Goal: Information Seeking & Learning: Learn about a topic

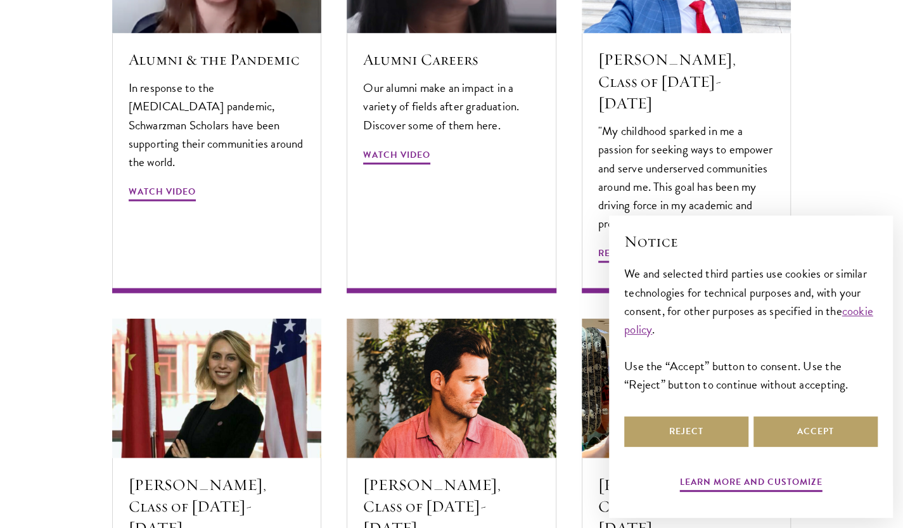
scroll to position [4118, 0]
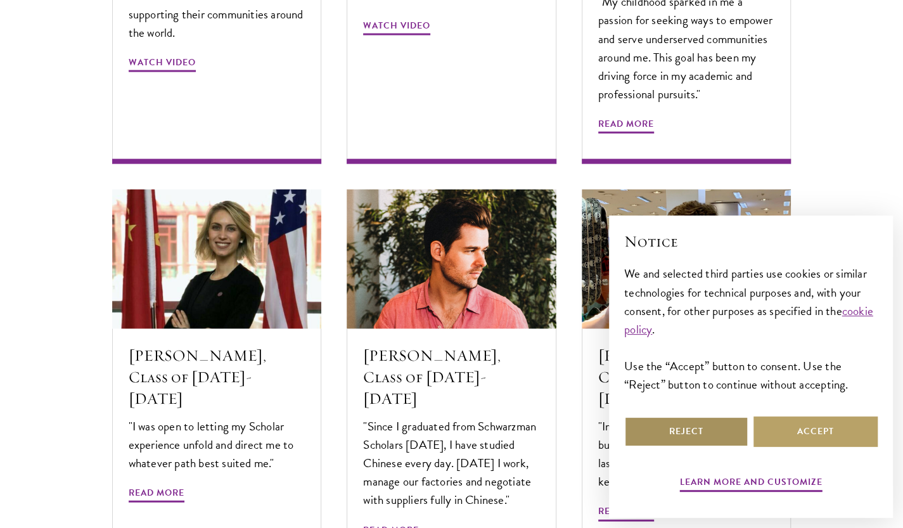
click at [708, 428] on button "Reject" at bounding box center [686, 431] width 124 height 30
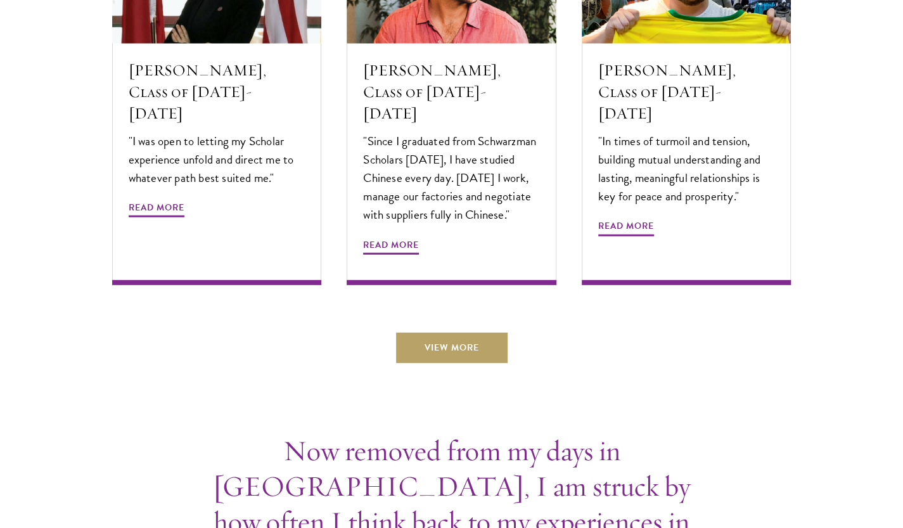
scroll to position [4561, 0]
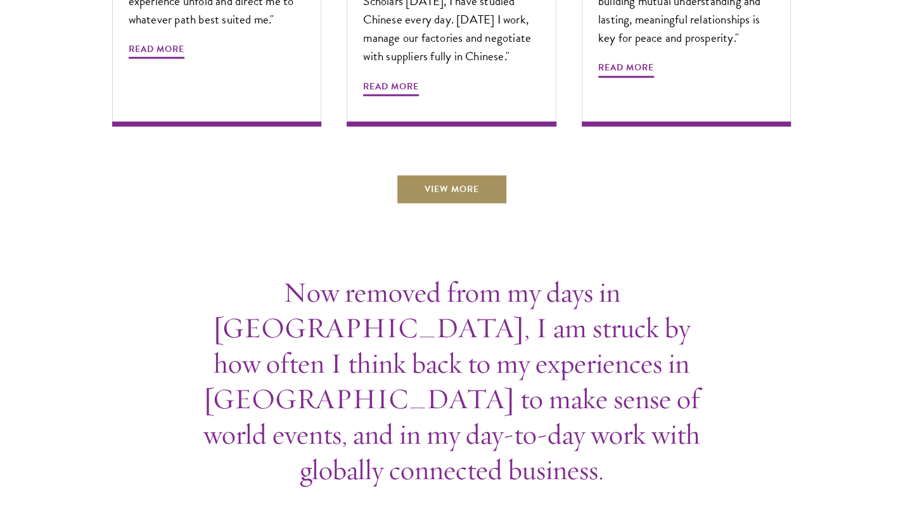
click at [453, 174] on link "View More" at bounding box center [451, 189] width 111 height 30
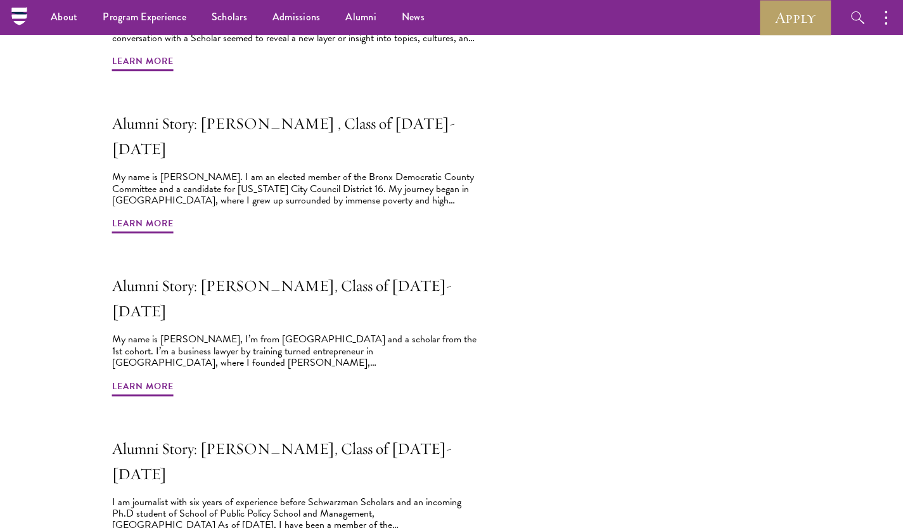
scroll to position [450, 0]
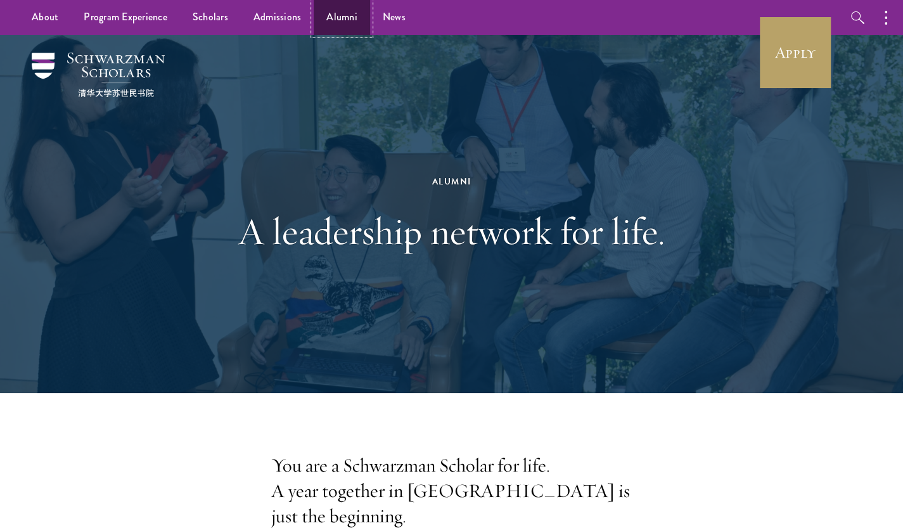
click at [339, 20] on link "Alumni" at bounding box center [342, 17] width 56 height 35
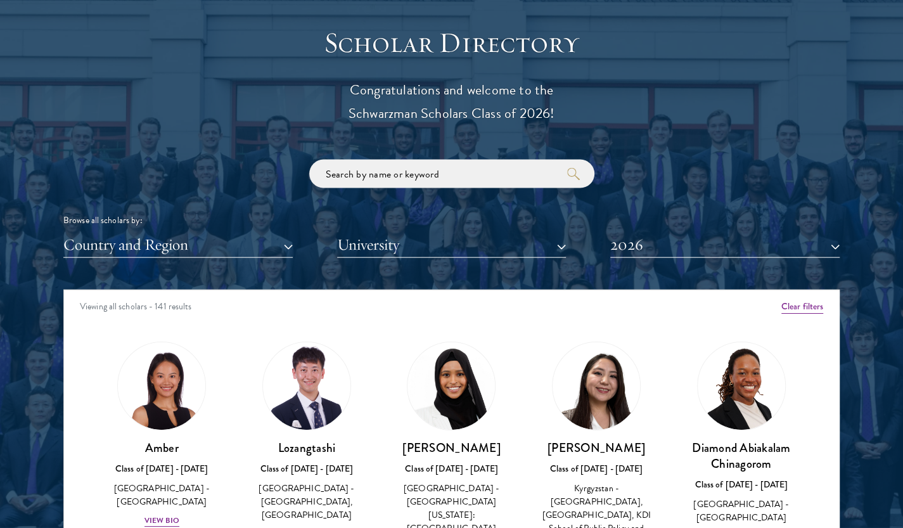
scroll to position [1434, 0]
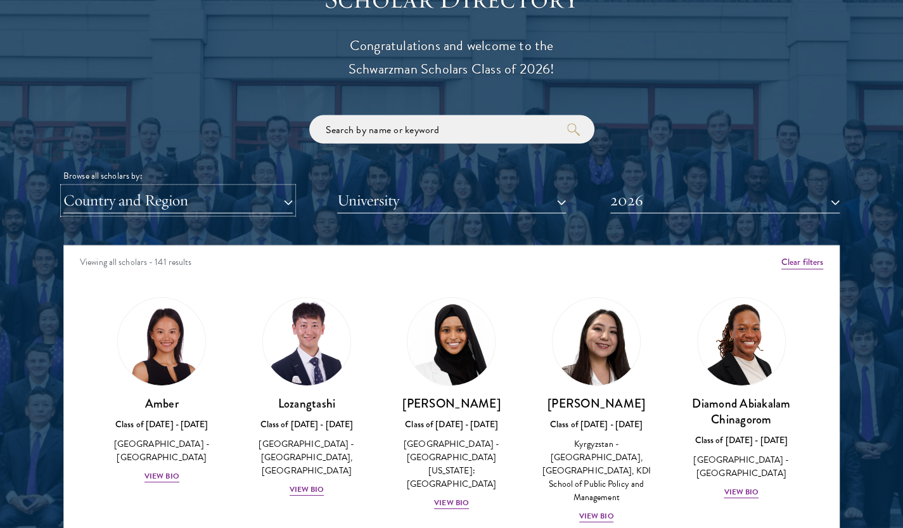
click at [196, 201] on button "Country and Region" at bounding box center [177, 201] width 229 height 26
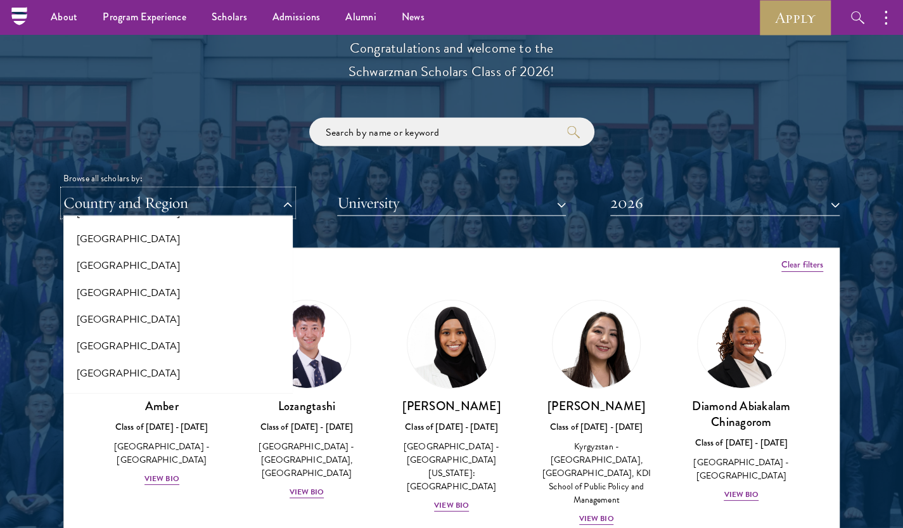
scroll to position [2154, 0]
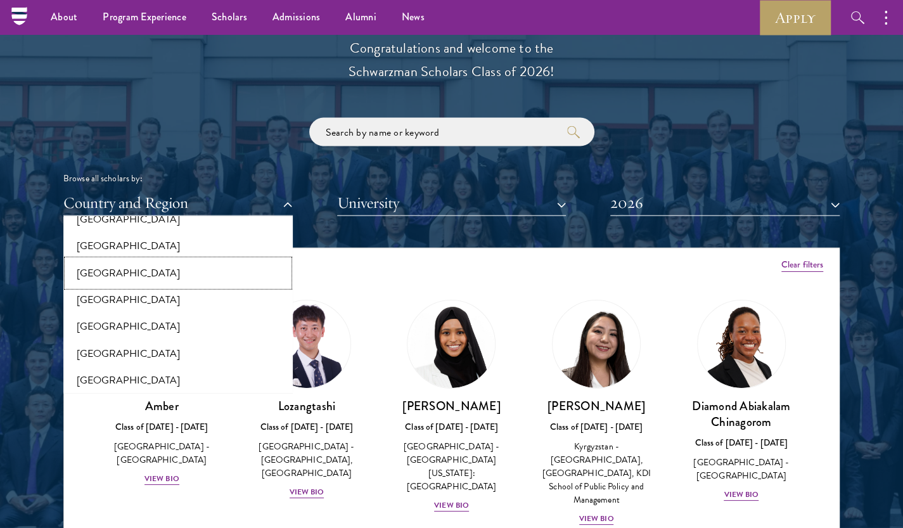
click at [155, 260] on button "[GEOGRAPHIC_DATA]" at bounding box center [178, 273] width 222 height 27
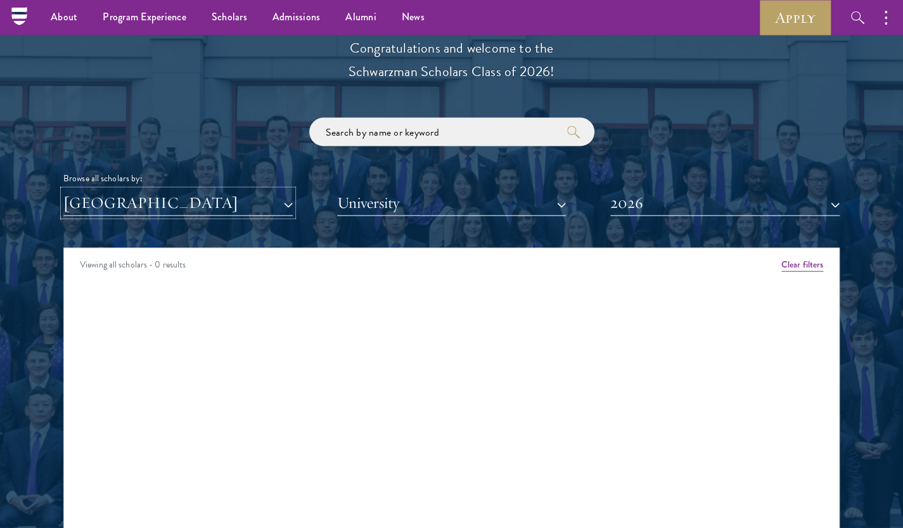
click at [290, 204] on button "[GEOGRAPHIC_DATA]" at bounding box center [177, 203] width 229 height 26
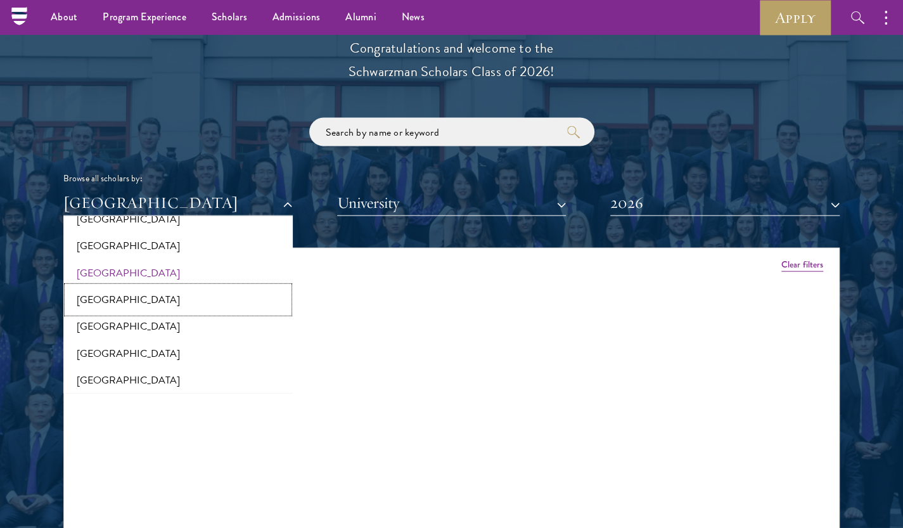
click at [129, 286] on button "[GEOGRAPHIC_DATA]" at bounding box center [178, 299] width 222 height 27
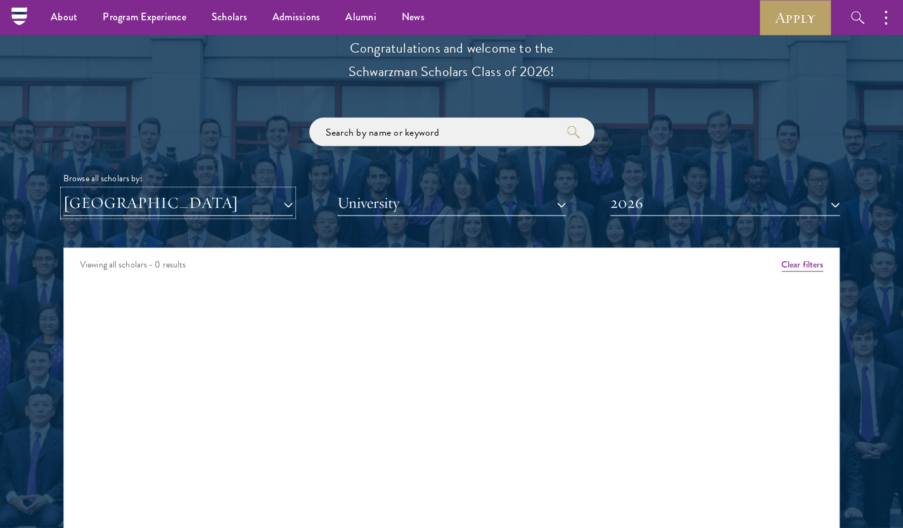
click at [284, 196] on button "[GEOGRAPHIC_DATA]" at bounding box center [177, 203] width 229 height 26
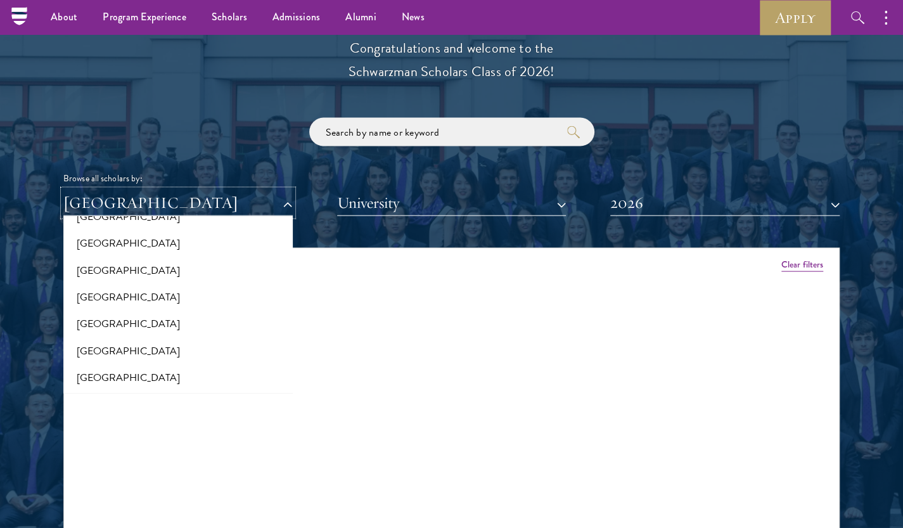
scroll to position [2217, 0]
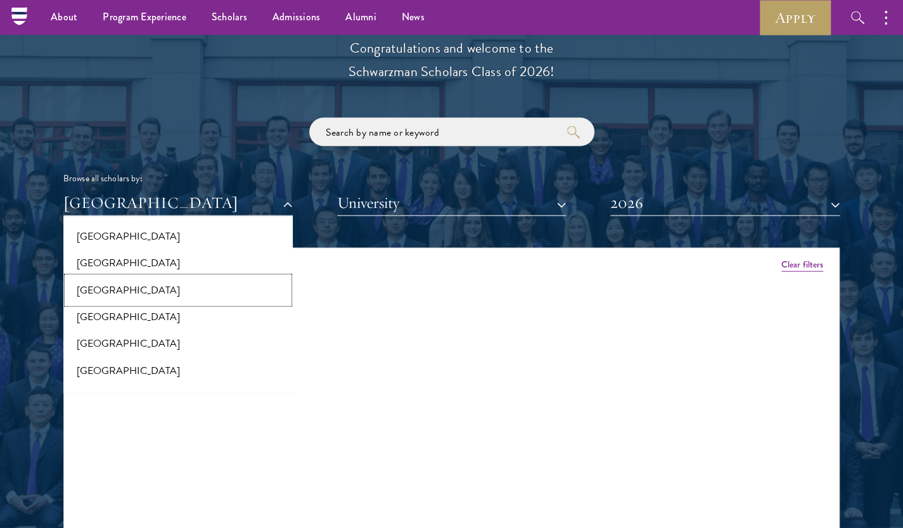
click at [118, 277] on button "[GEOGRAPHIC_DATA]" at bounding box center [178, 290] width 222 height 27
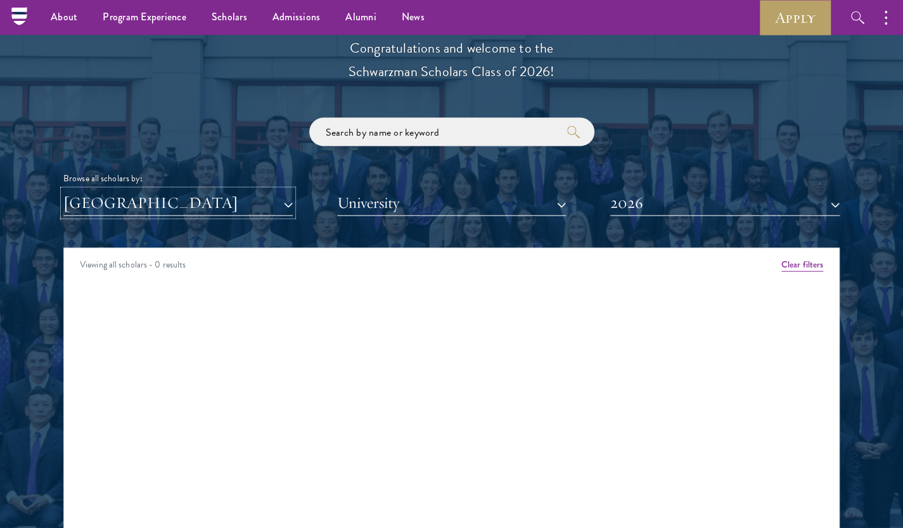
click at [288, 206] on button "[GEOGRAPHIC_DATA]" at bounding box center [177, 203] width 229 height 26
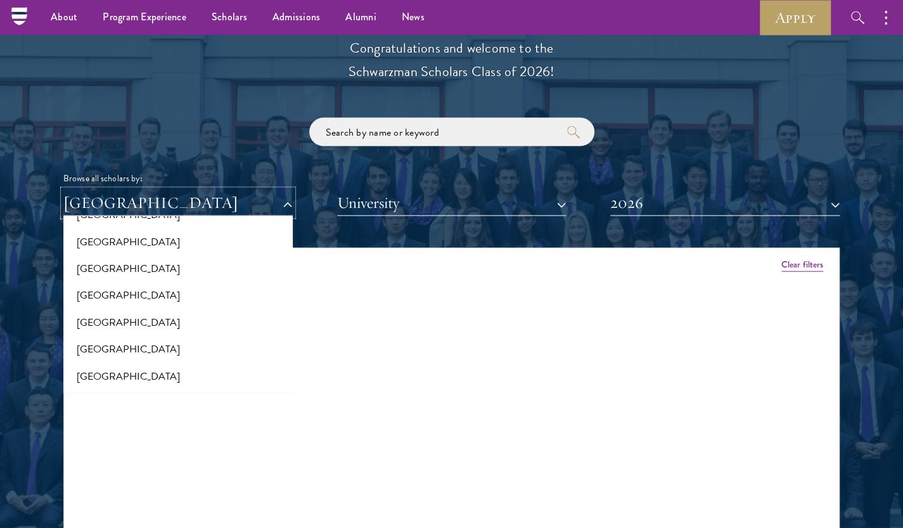
scroll to position [2597, 0]
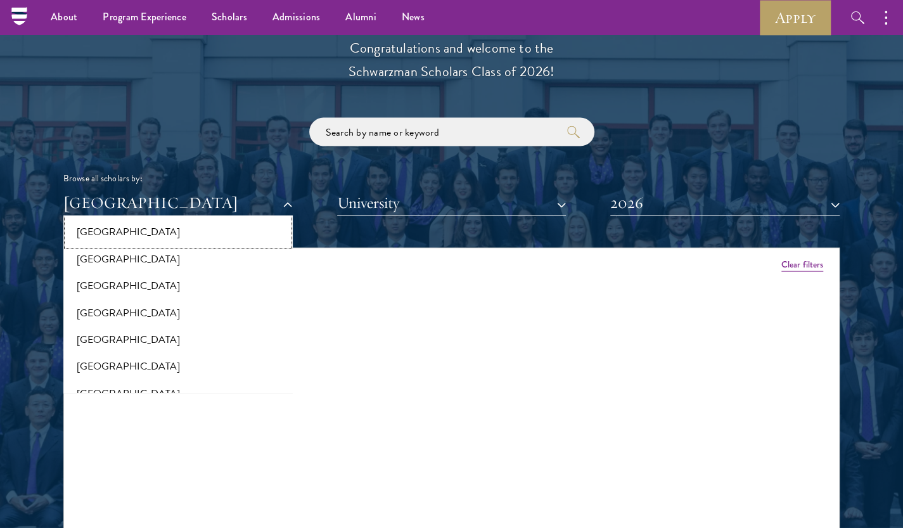
click at [160, 226] on button "[GEOGRAPHIC_DATA]" at bounding box center [178, 232] width 222 height 27
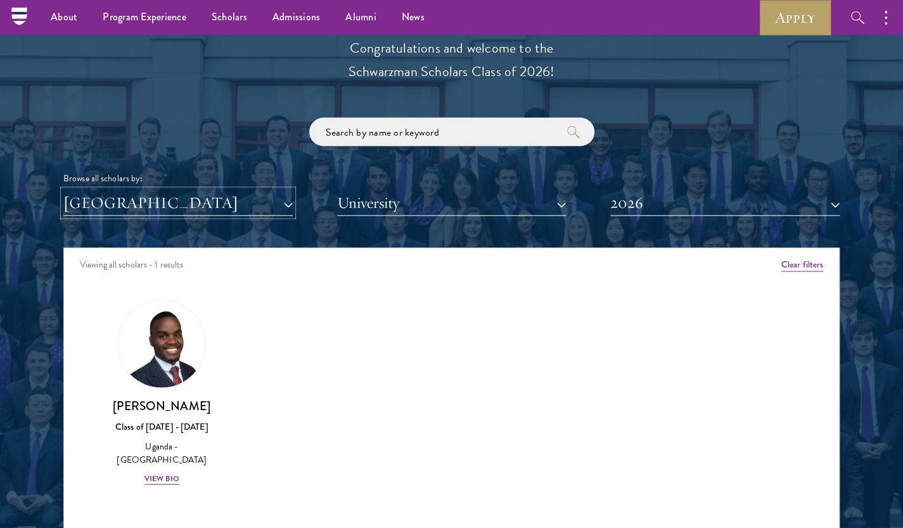
click at [280, 205] on button "[GEOGRAPHIC_DATA]" at bounding box center [177, 203] width 229 height 26
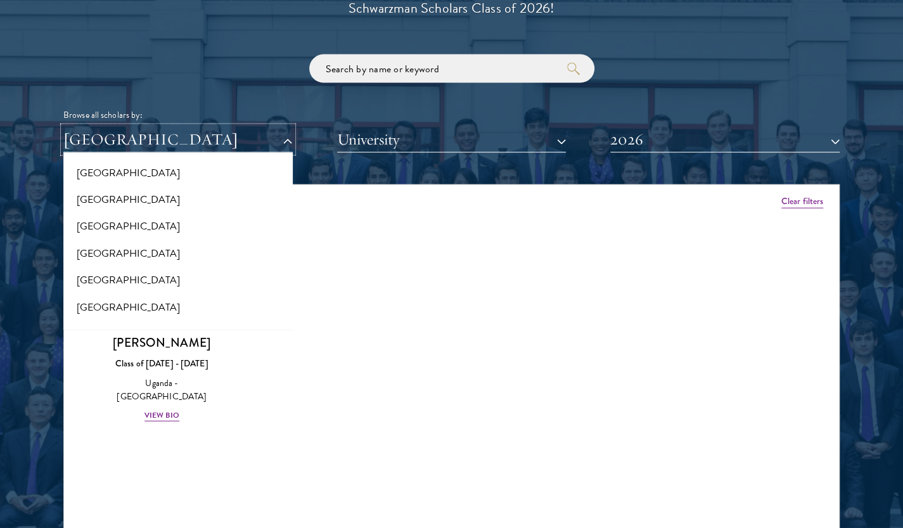
scroll to position [2402, 0]
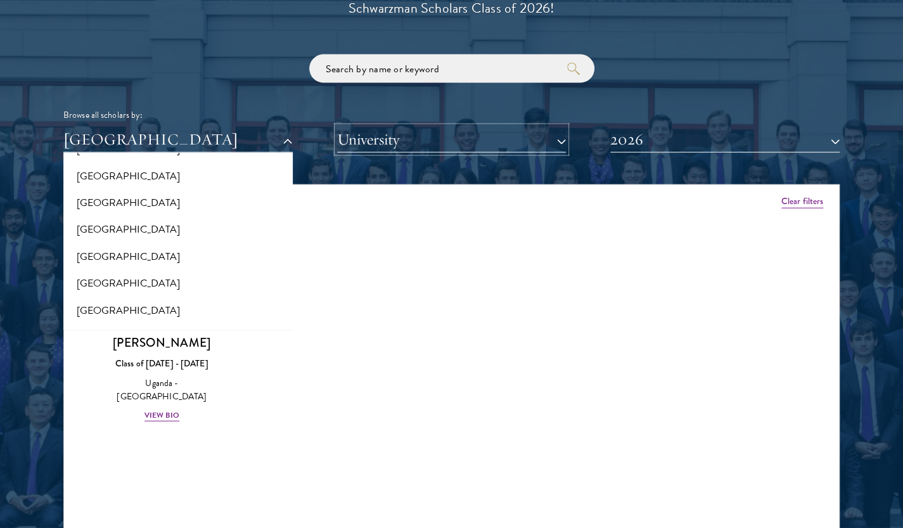
click at [498, 151] on button "University" at bounding box center [451, 140] width 229 height 26
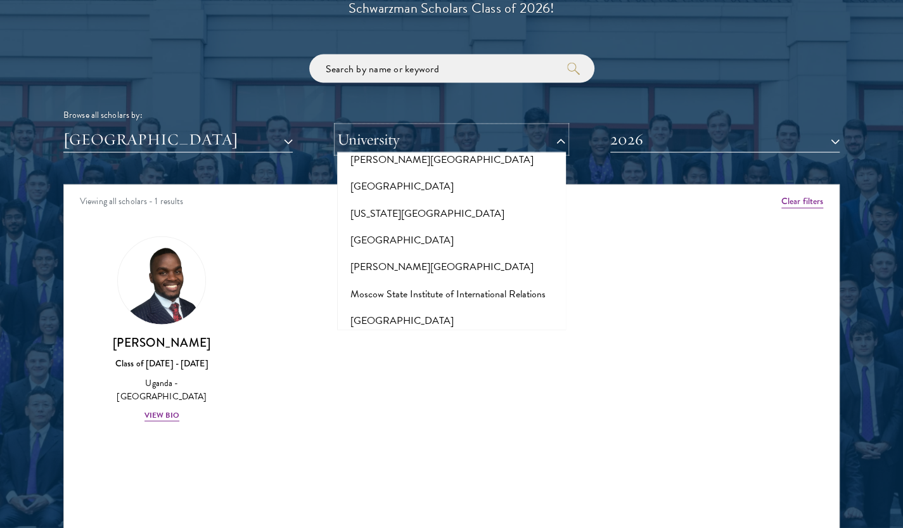
scroll to position [5005, 0]
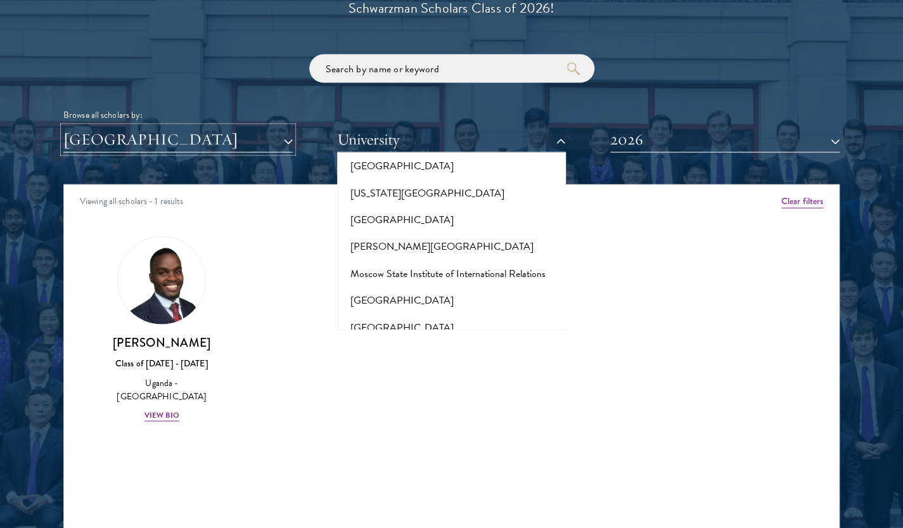
click at [246, 147] on button "[GEOGRAPHIC_DATA]" at bounding box center [177, 140] width 229 height 26
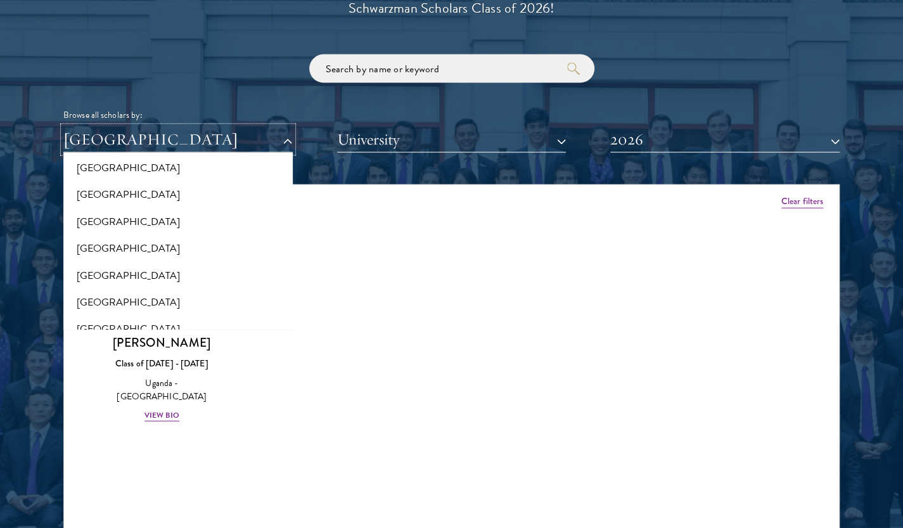
scroll to position [2438, 0]
click at [130, 262] on button "[GEOGRAPHIC_DATA]" at bounding box center [178, 275] width 222 height 27
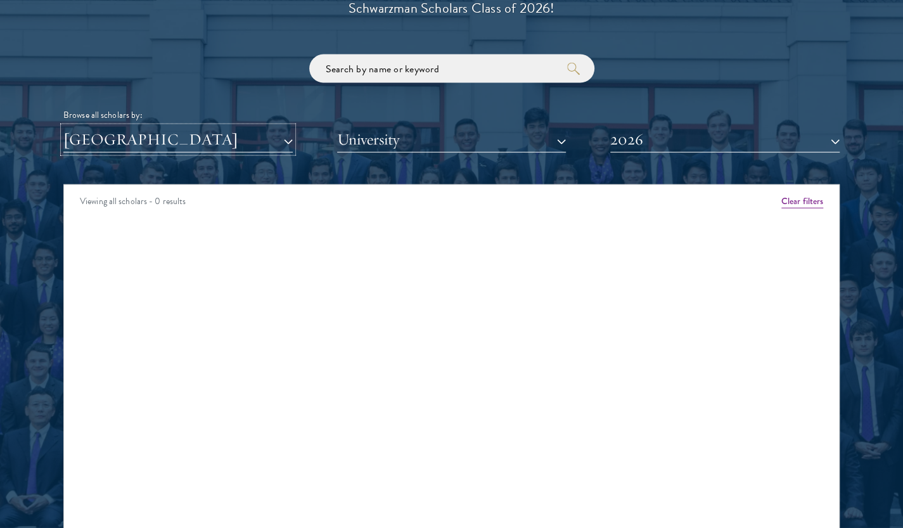
click at [288, 146] on button "[GEOGRAPHIC_DATA]" at bounding box center [177, 140] width 229 height 26
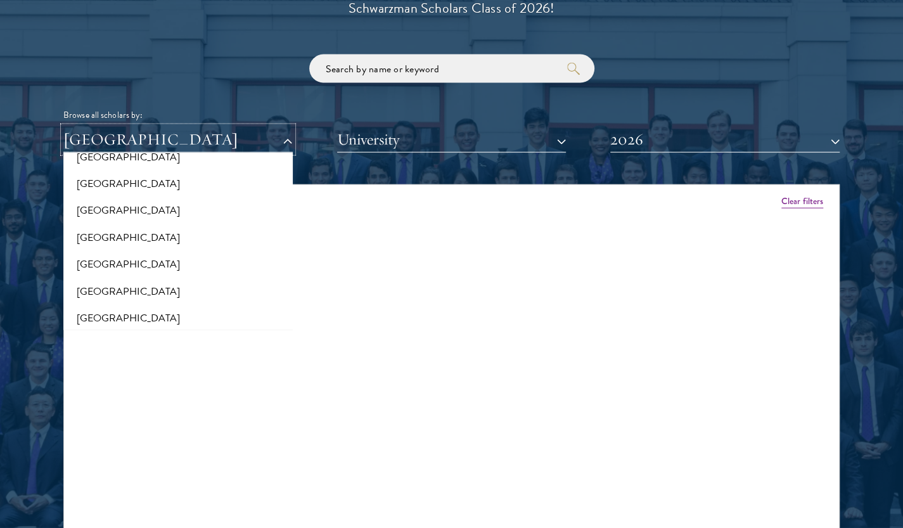
scroll to position [2576, 0]
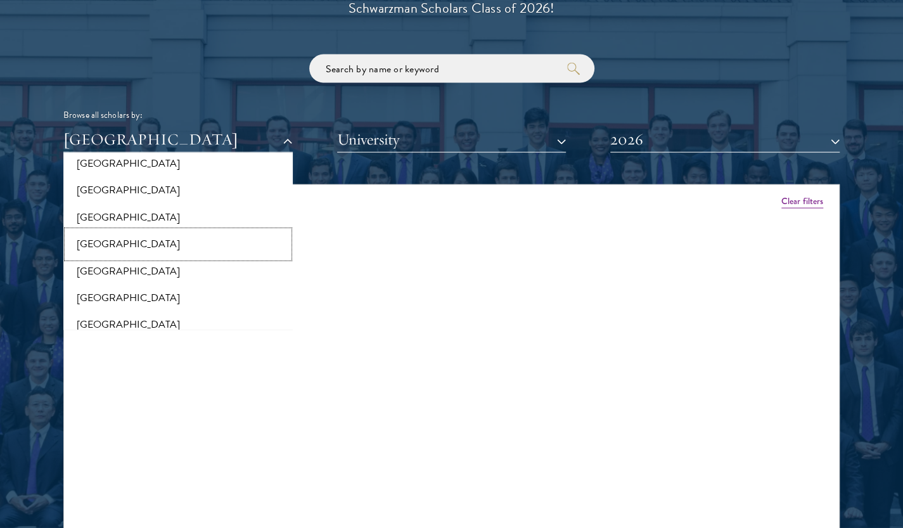
click at [139, 231] on button "[GEOGRAPHIC_DATA]" at bounding box center [178, 244] width 222 height 27
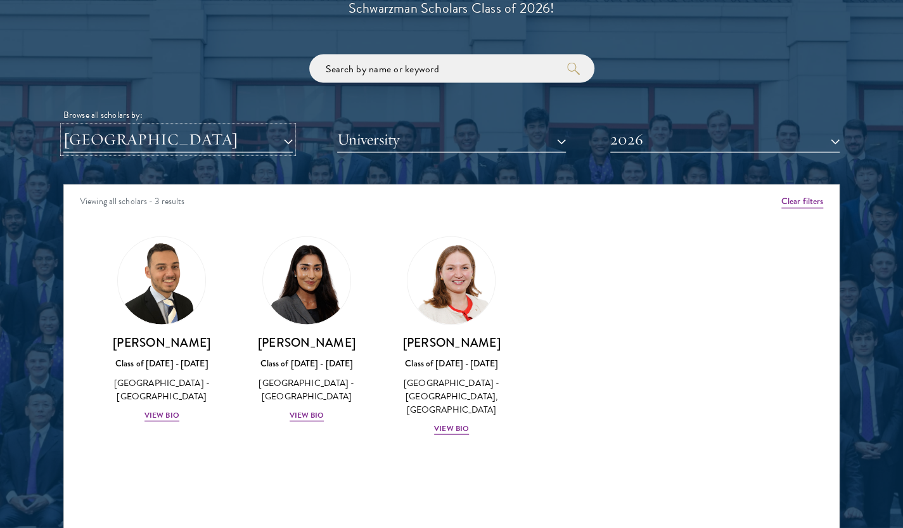
click at [193, 144] on button "[GEOGRAPHIC_DATA]" at bounding box center [177, 140] width 229 height 26
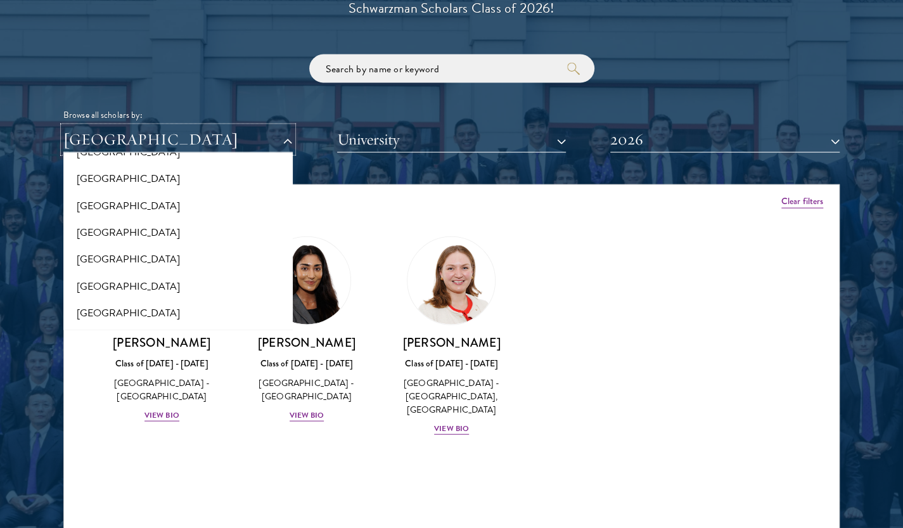
scroll to position [2647, 0]
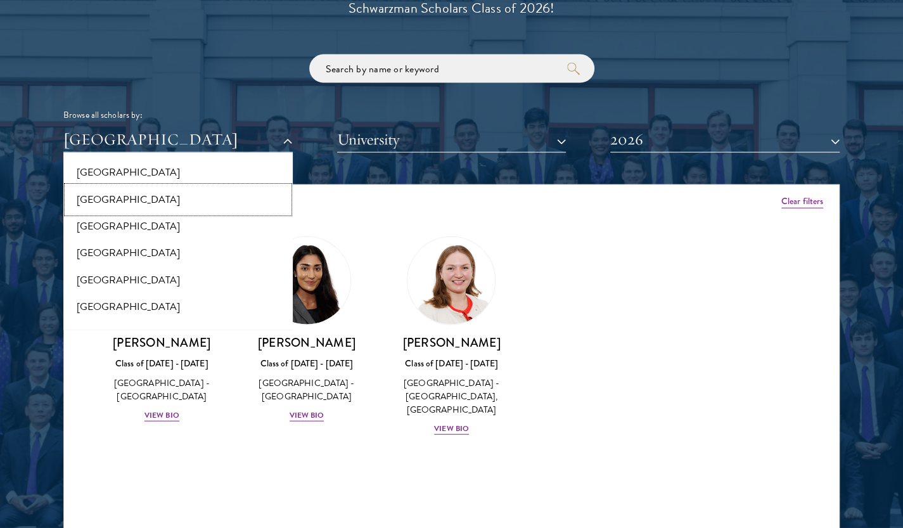
click at [200, 191] on button "[GEOGRAPHIC_DATA]" at bounding box center [178, 199] width 222 height 27
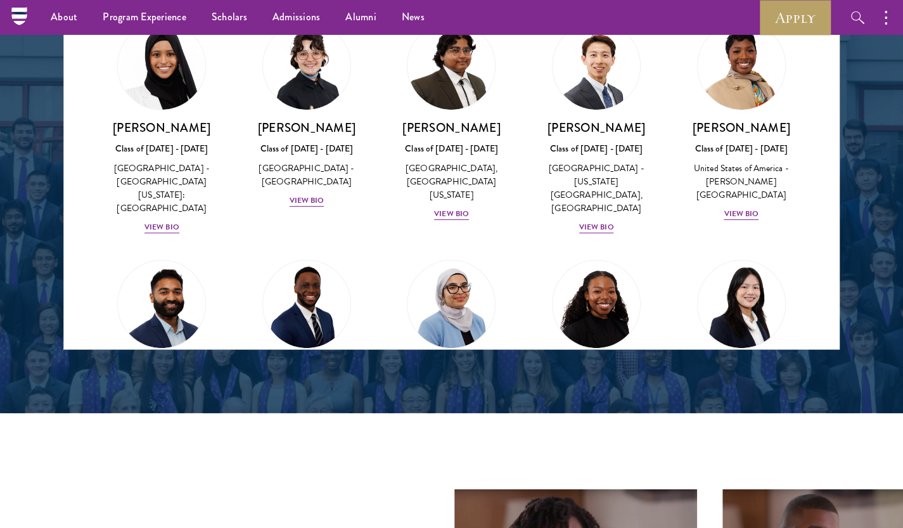
scroll to position [1684, 0]
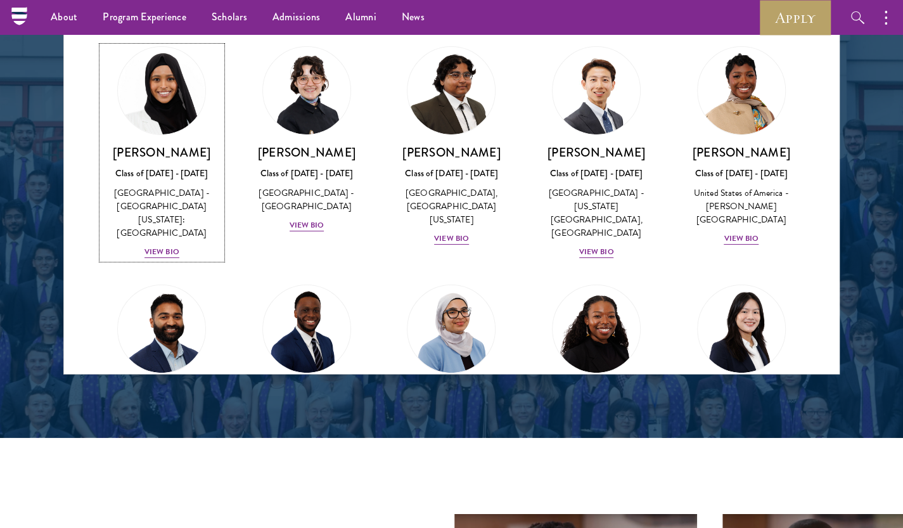
click at [169, 246] on div "View Bio" at bounding box center [161, 252] width 35 height 12
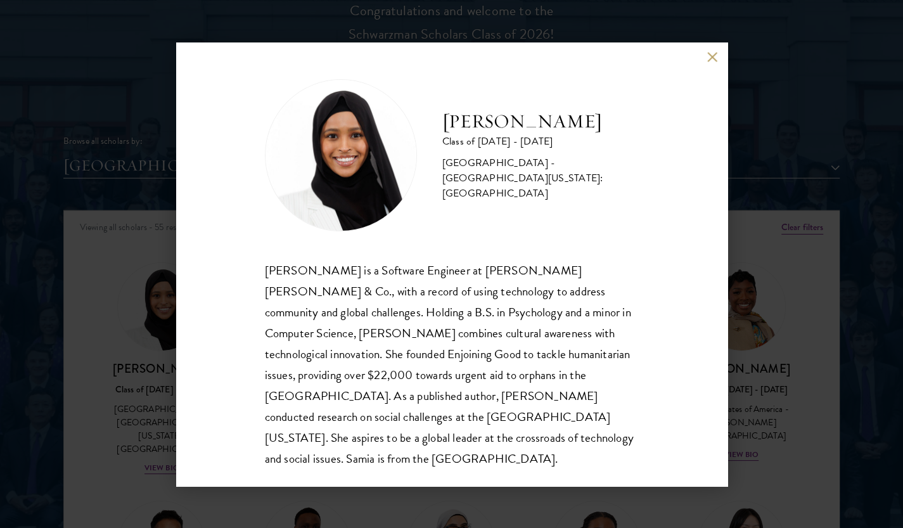
scroll to position [1561, 0]
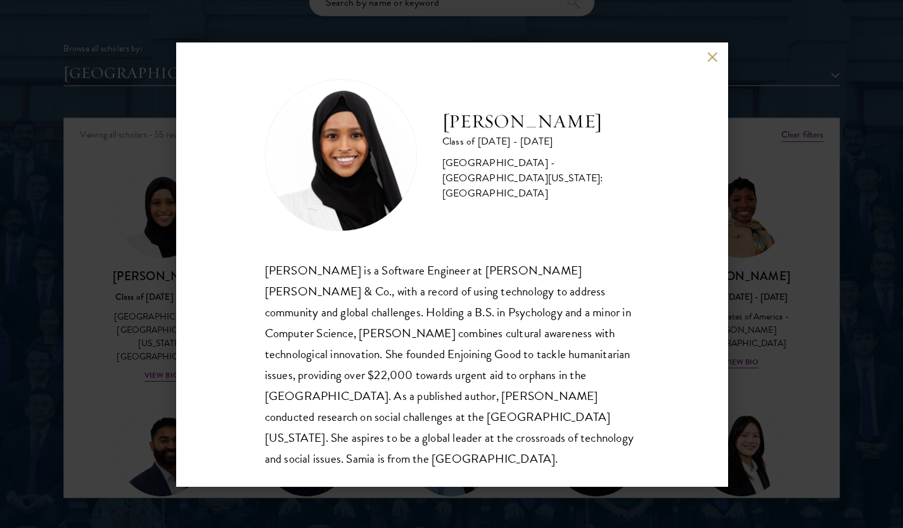
click at [713, 51] on div "[PERSON_NAME] Class of [DATE] - [DATE] [GEOGRAPHIC_DATA] - [GEOGRAPHIC_DATA][US…" at bounding box center [451, 263] width 551 height 443
click at [712, 54] on button at bounding box center [712, 57] width 11 height 11
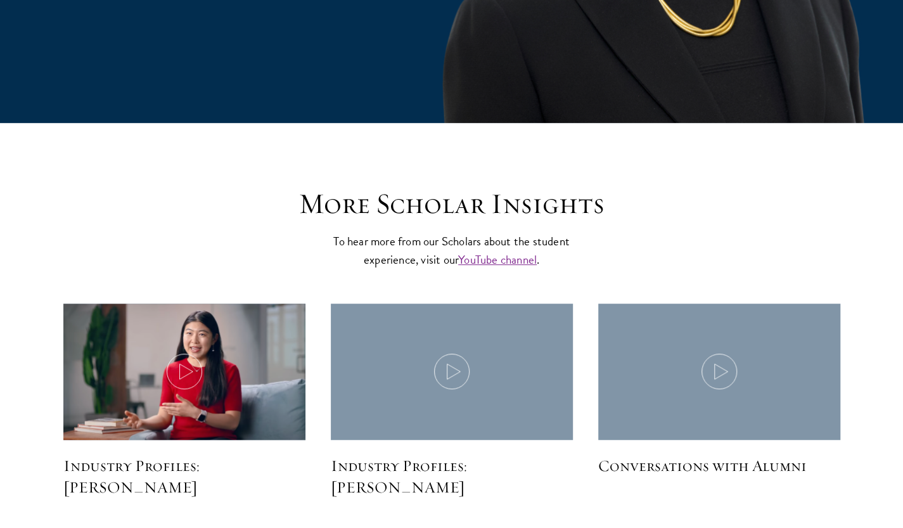
scroll to position [2977, 0]
